Goal: Task Accomplishment & Management: Manage account settings

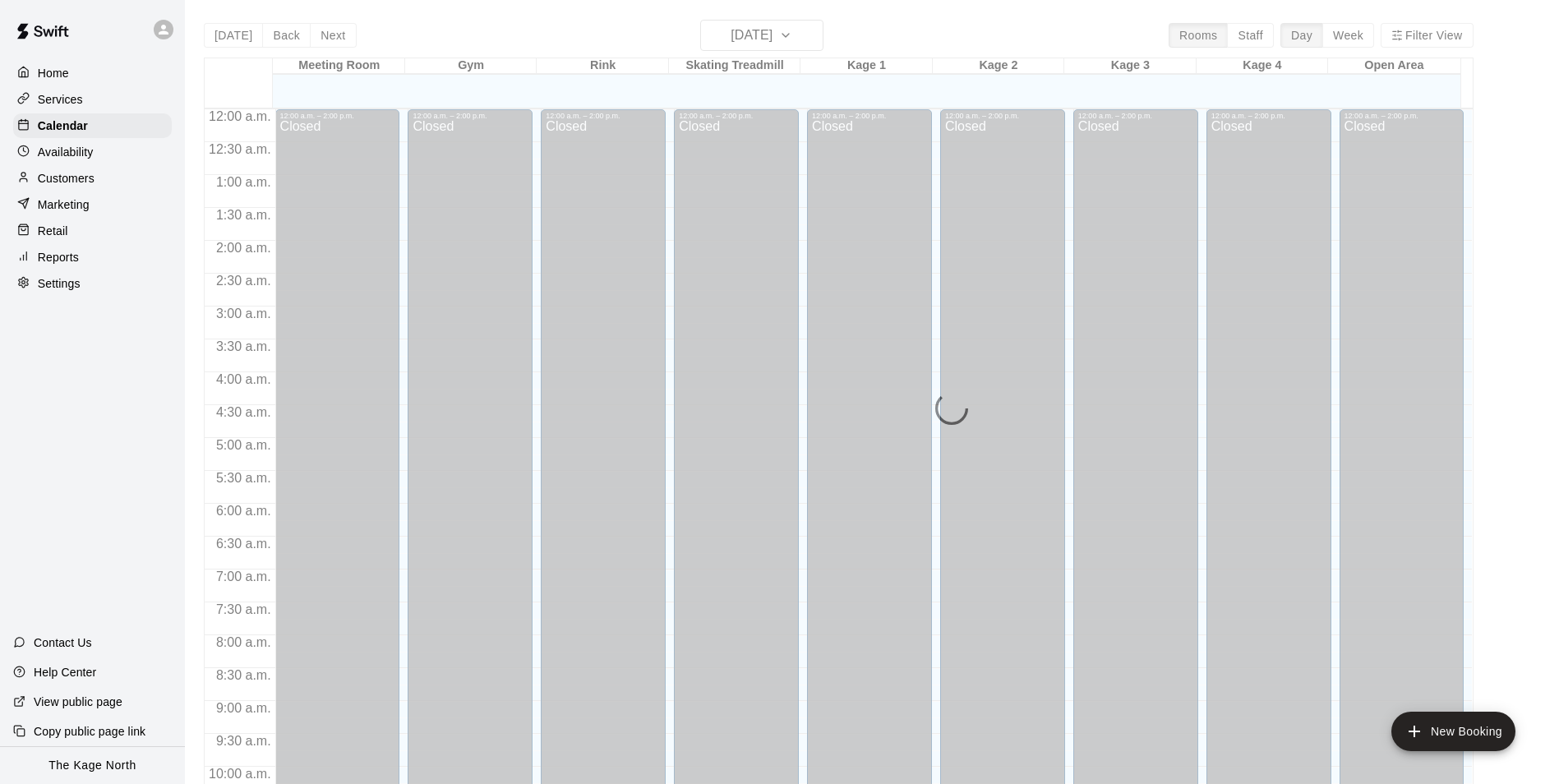
scroll to position [835, 0]
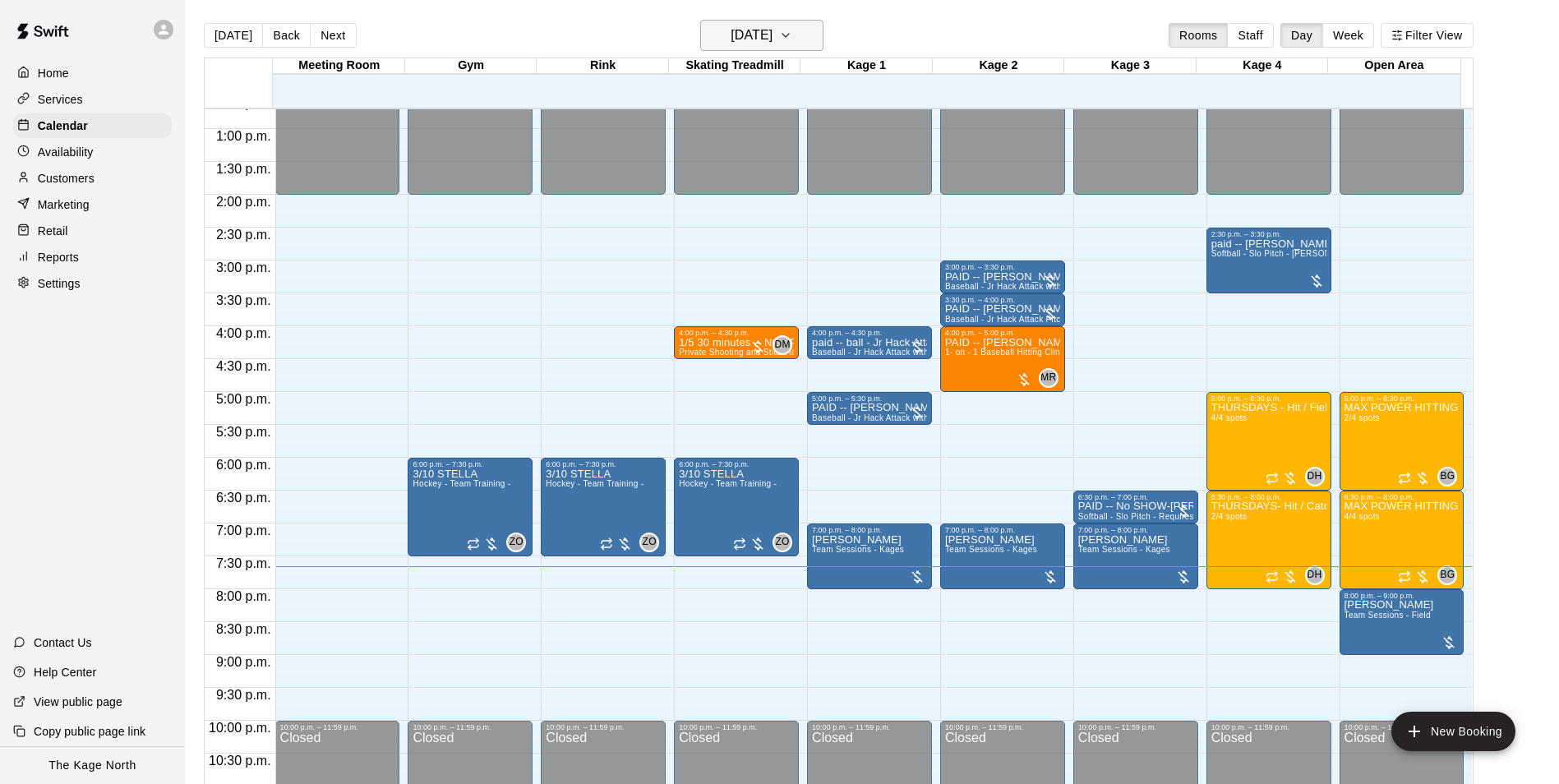
click at [772, 31] on h6 "[DATE]" at bounding box center [751, 35] width 42 height 23
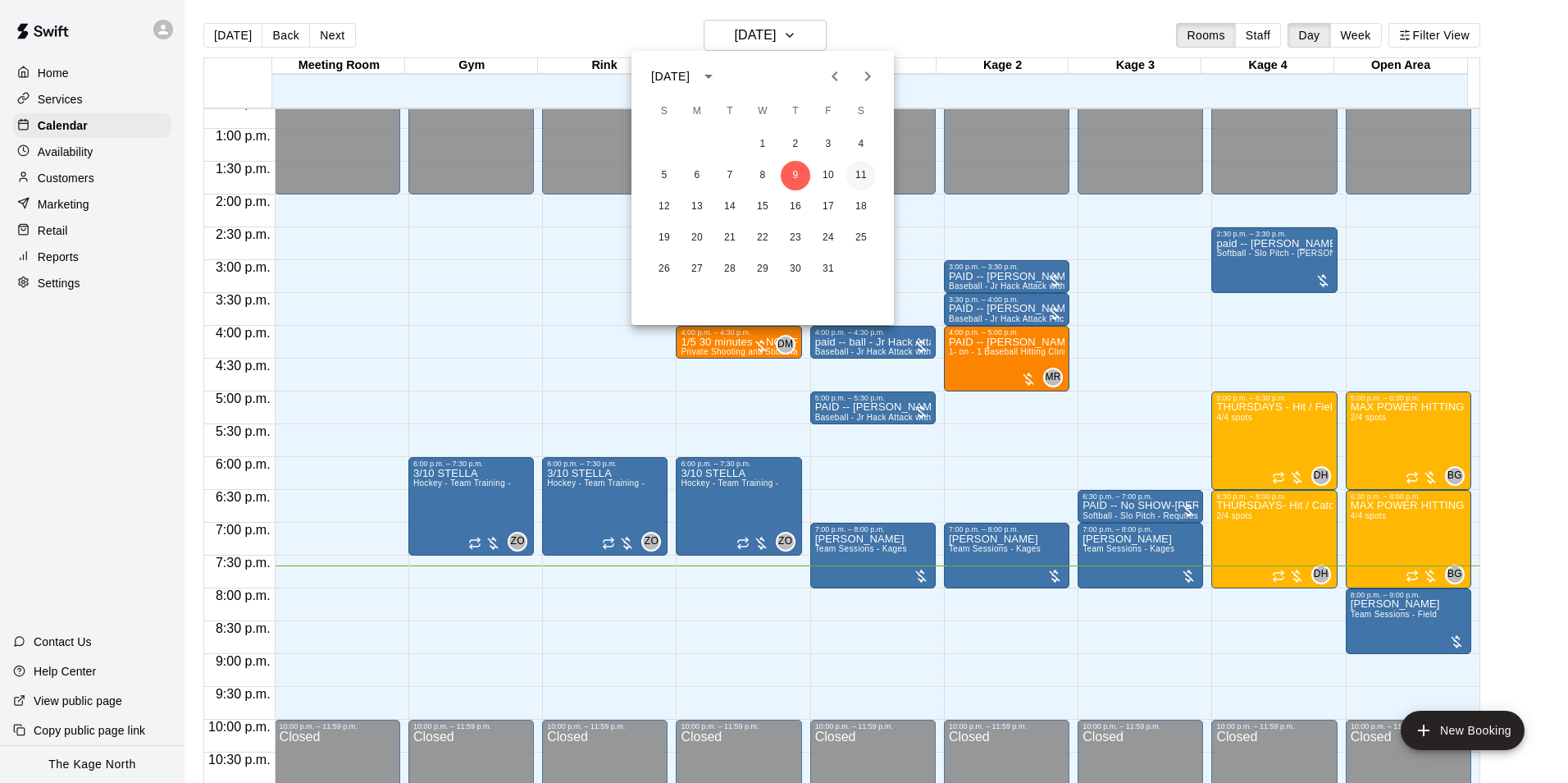
click at [858, 172] on button "11" at bounding box center [861, 175] width 30 height 30
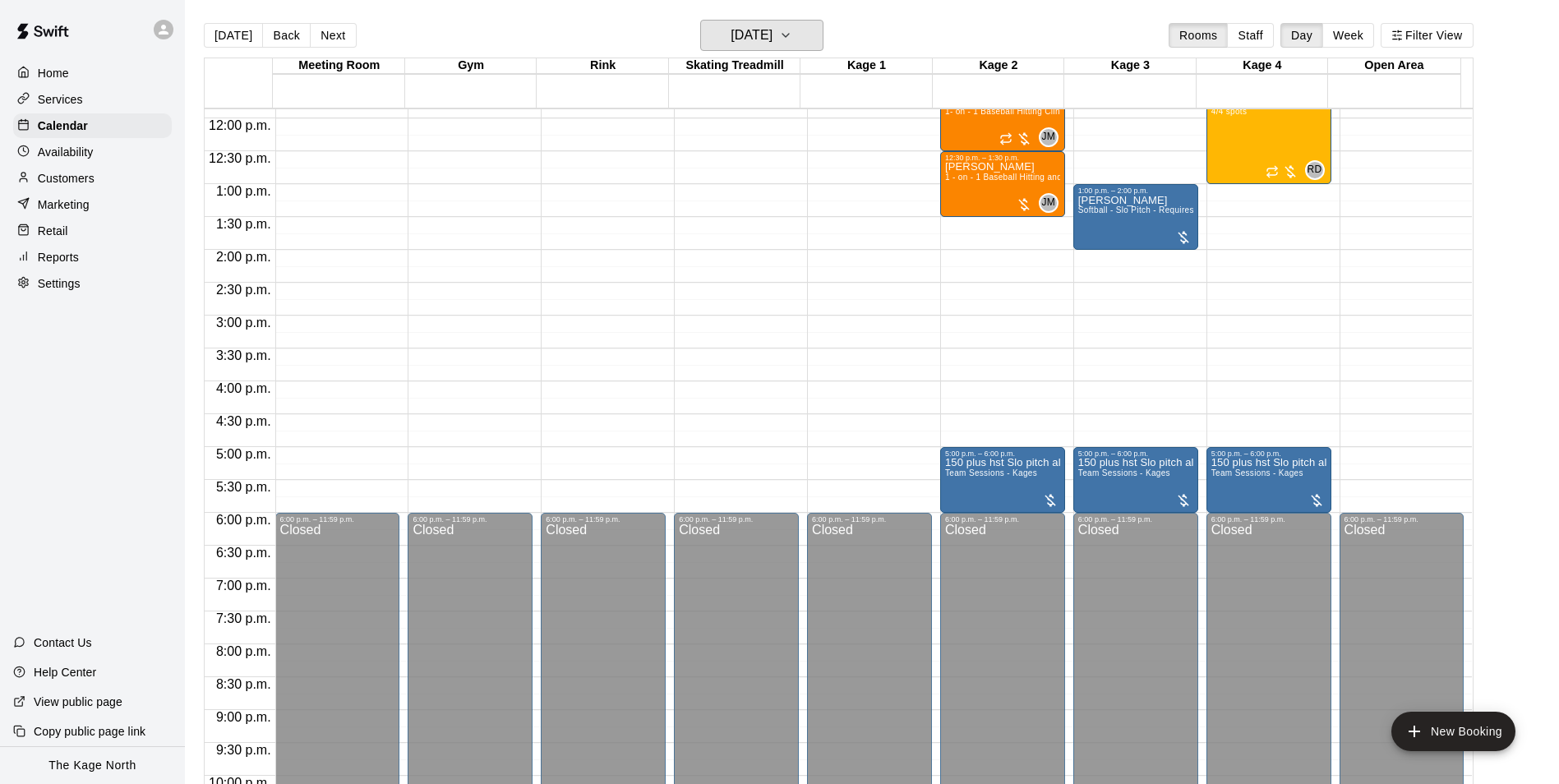
scroll to position [752, 0]
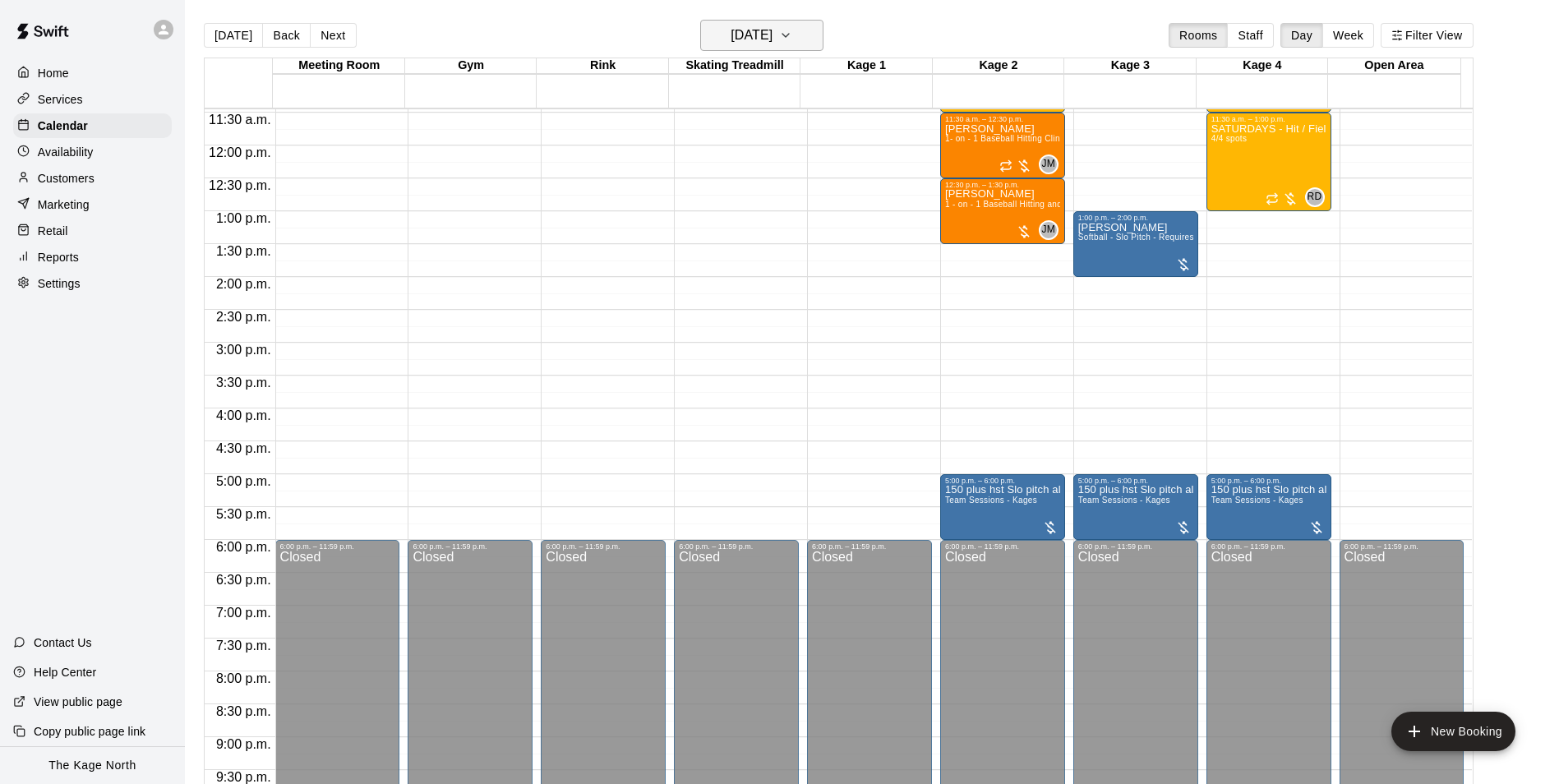
click at [772, 27] on h6 "Saturday Oct 11" at bounding box center [751, 35] width 42 height 23
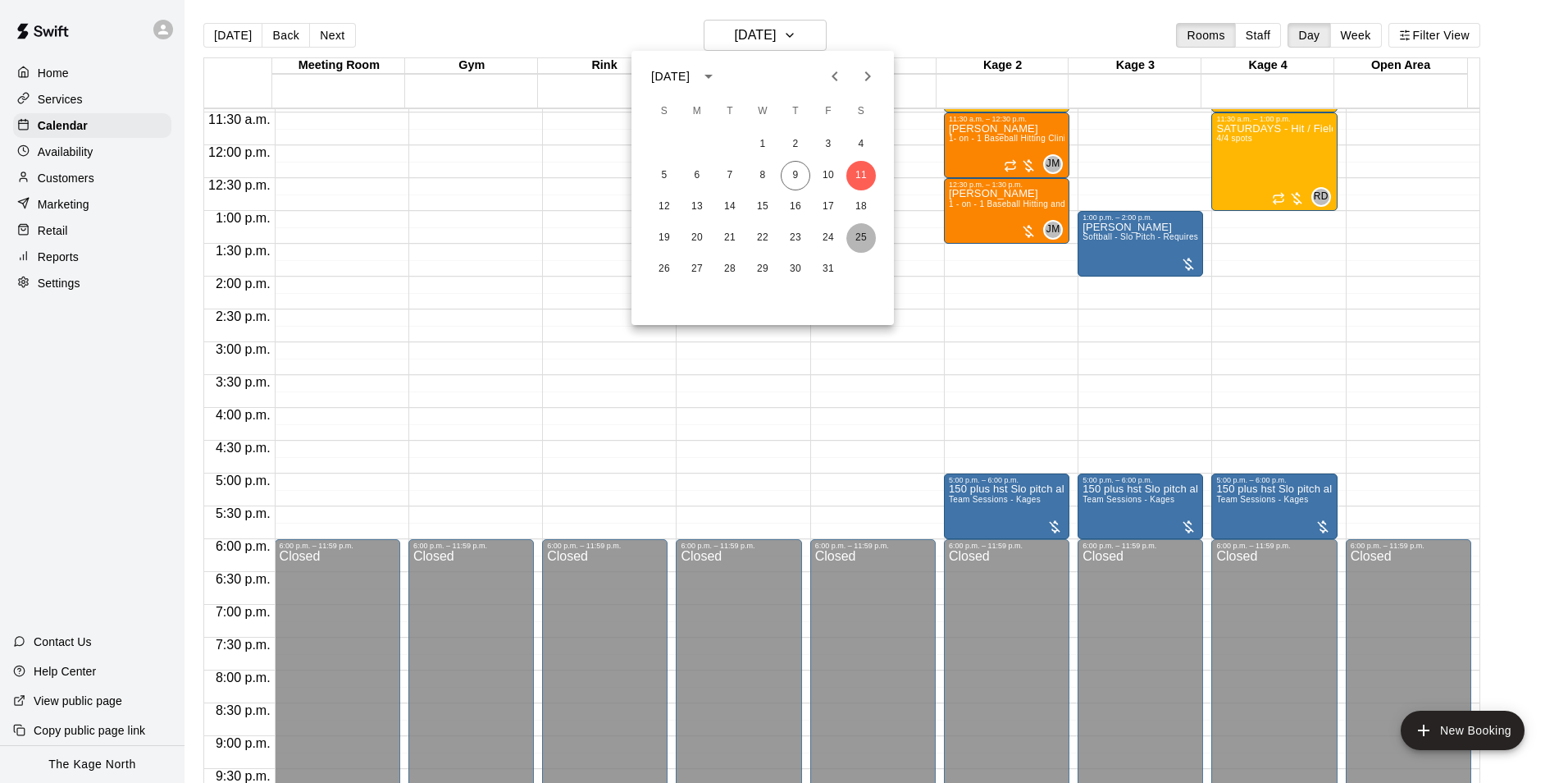
click at [863, 237] on button "25" at bounding box center [861, 238] width 30 height 30
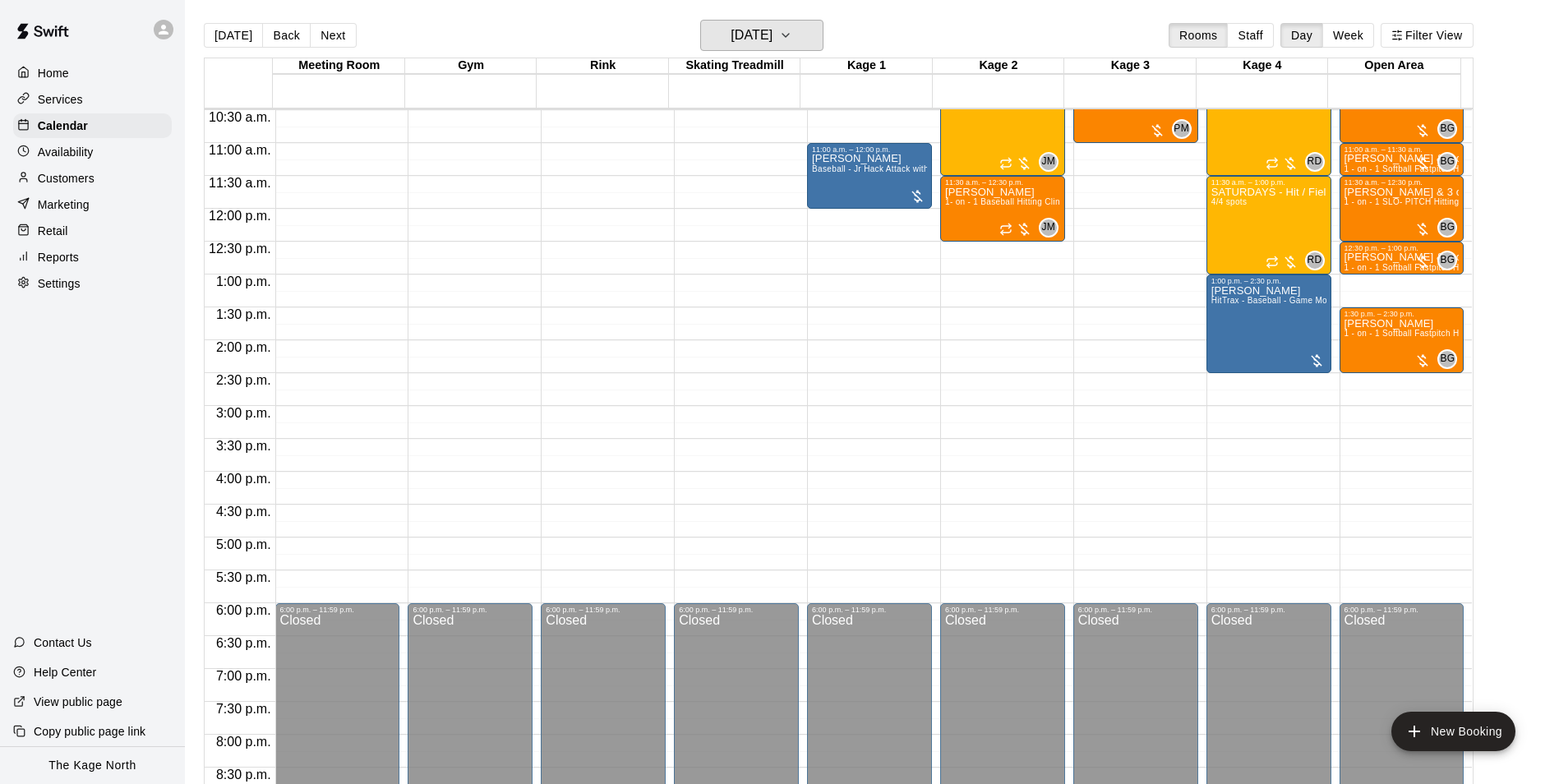
scroll to position [588, 0]
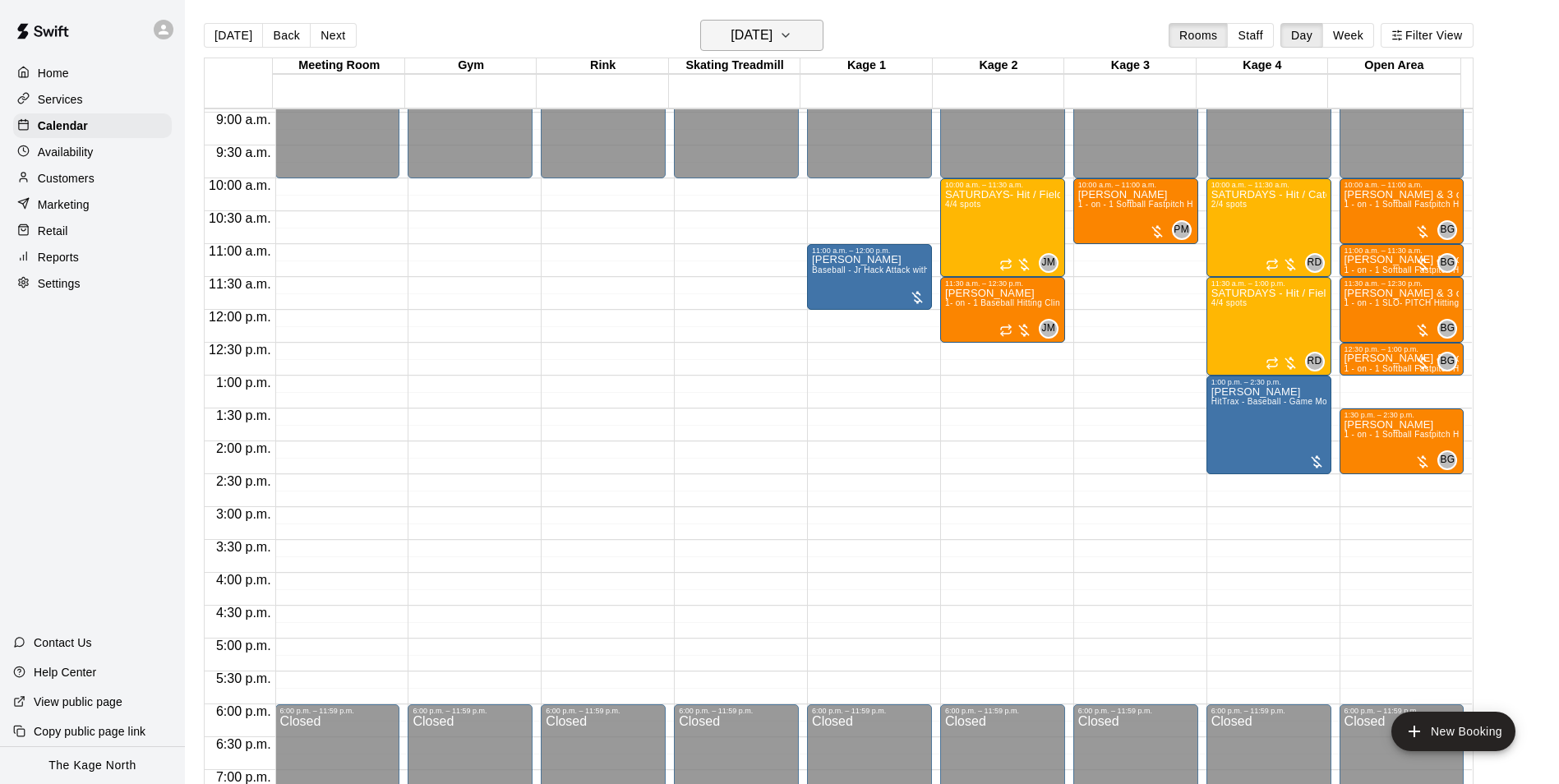
click at [772, 30] on h6 "Saturday Oct 25" at bounding box center [751, 35] width 42 height 23
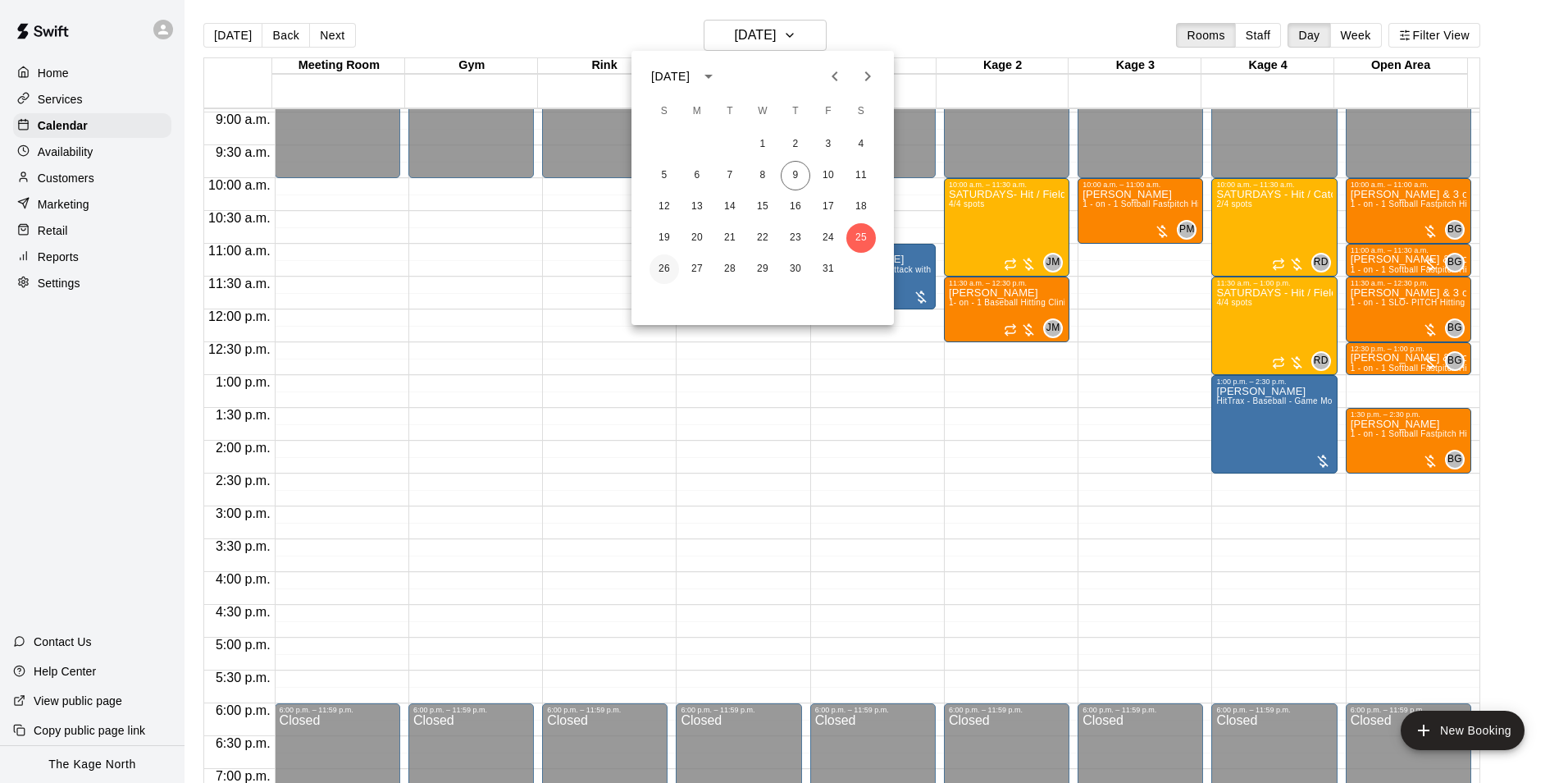
click at [664, 266] on button "26" at bounding box center [664, 269] width 30 height 30
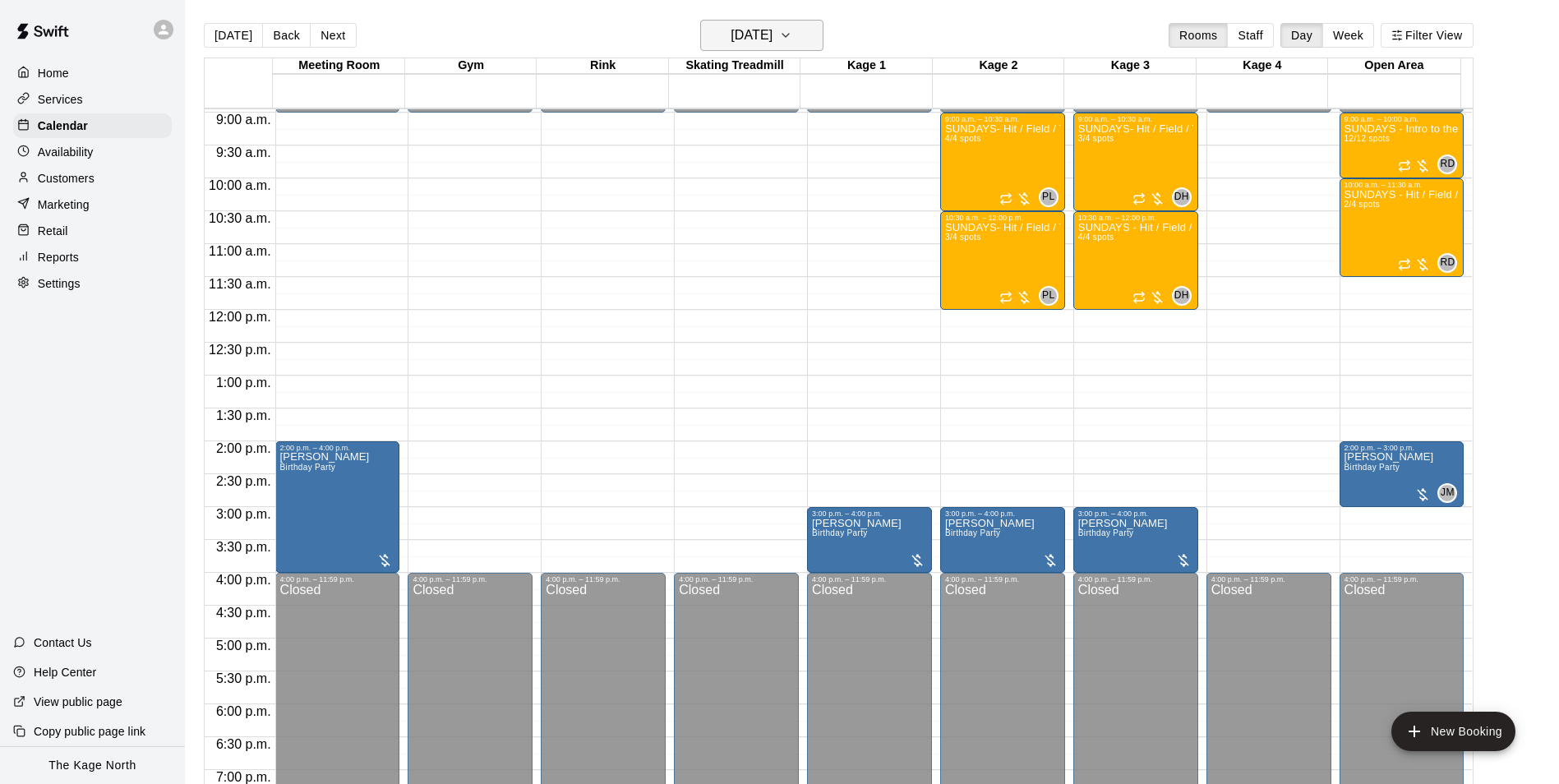
click at [781, 22] on button "Sunday Oct 26" at bounding box center [762, 35] width 123 height 31
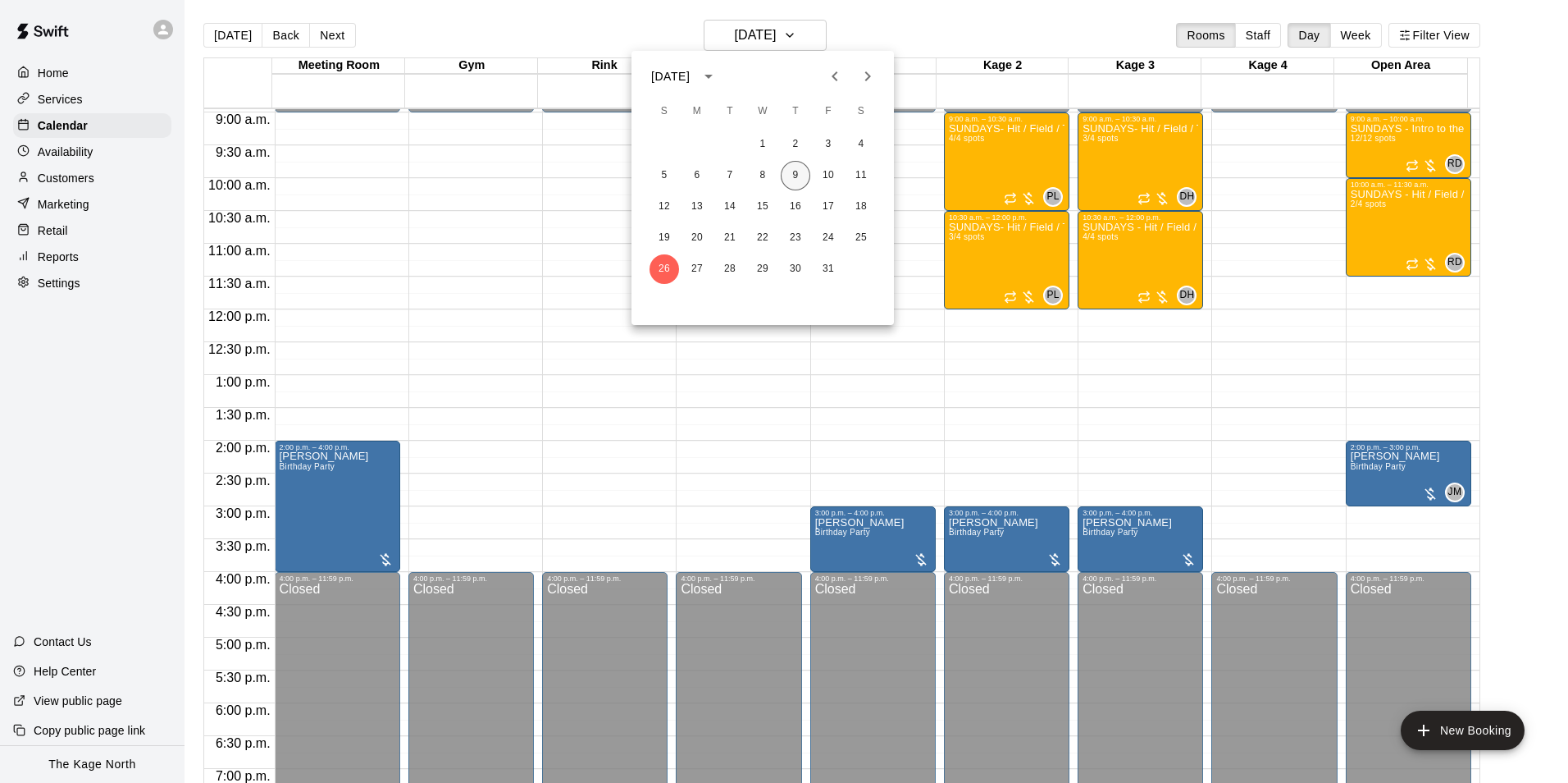
click at [801, 175] on button "9" at bounding box center [796, 175] width 30 height 30
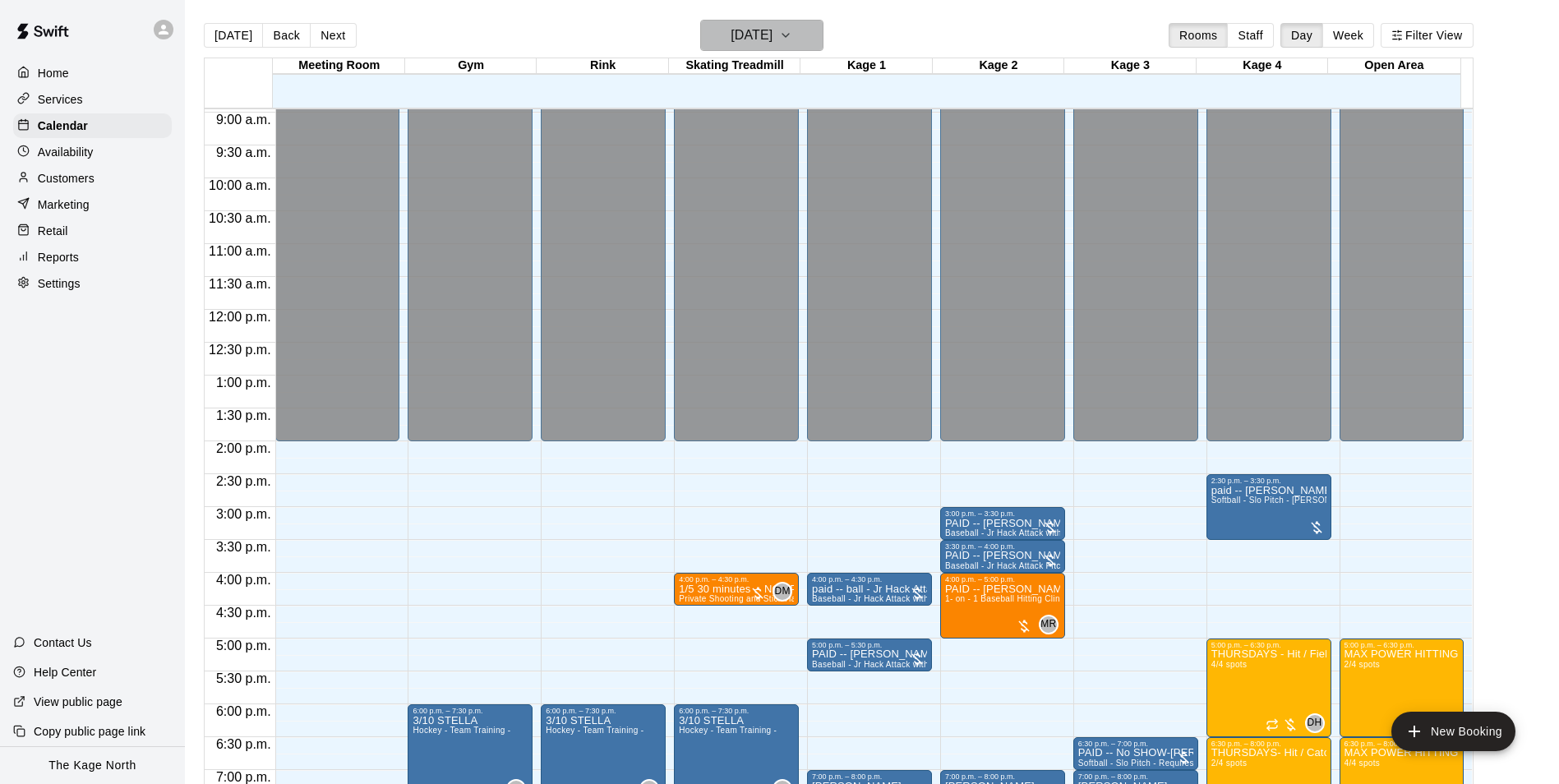
click at [792, 37] on icon "button" at bounding box center [785, 35] width 13 height 20
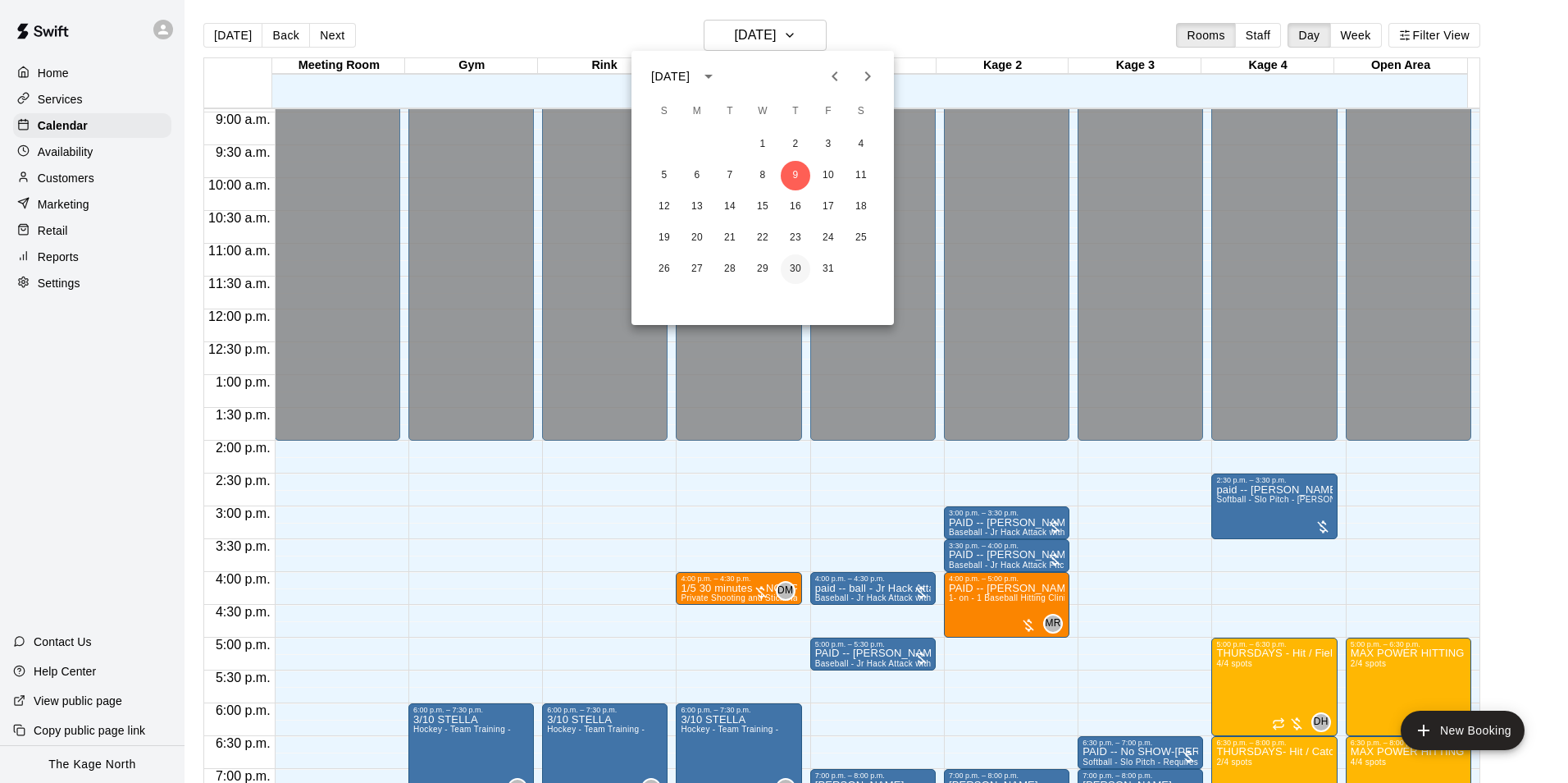
click at [796, 270] on button "30" at bounding box center [796, 269] width 30 height 30
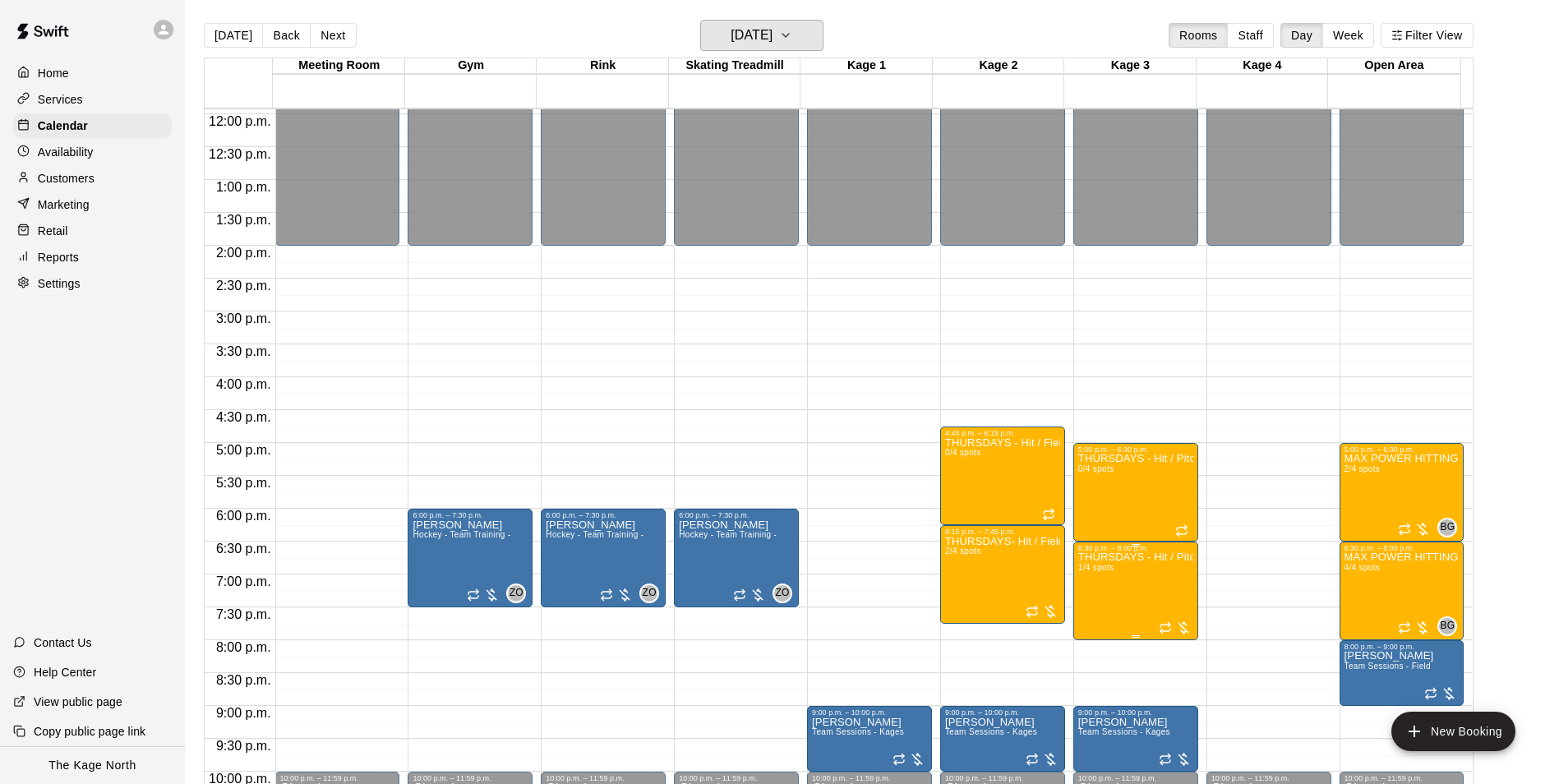
scroll to position [885, 0]
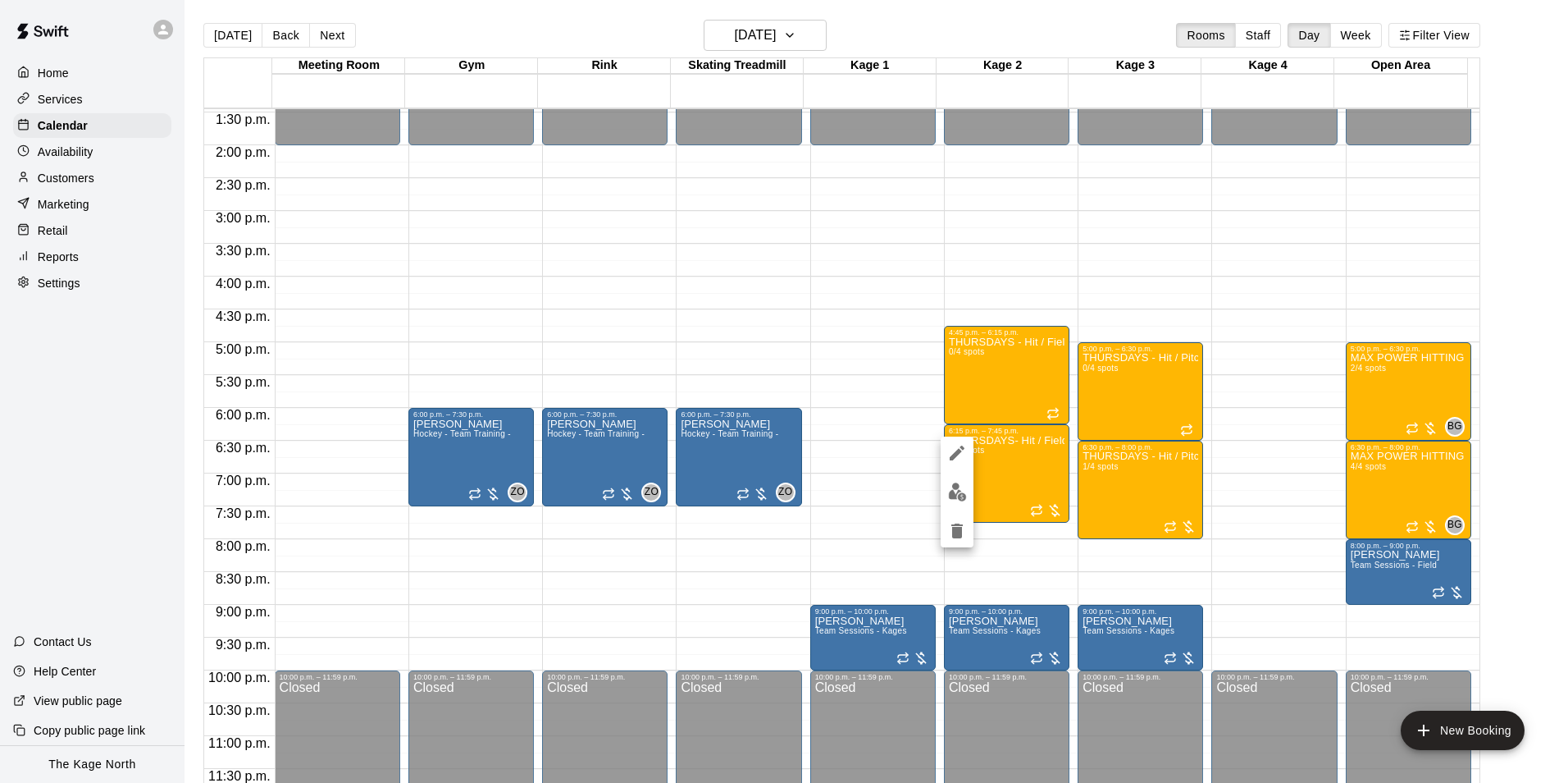
click at [954, 501] on button "edit" at bounding box center [957, 491] width 33 height 32
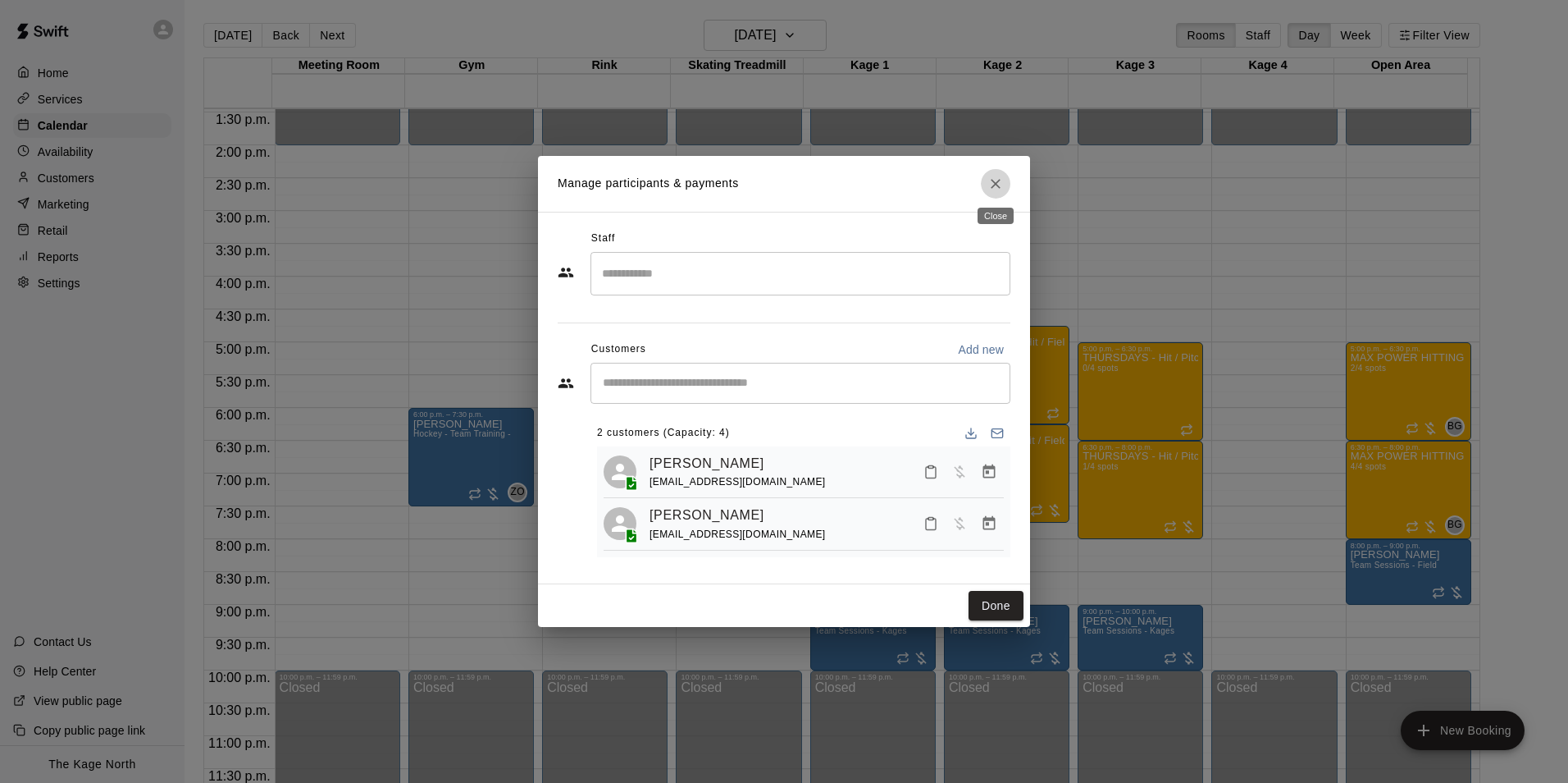
click at [1003, 176] on button "Close" at bounding box center [996, 183] width 30 height 30
